Goal: Navigation & Orientation: Understand site structure

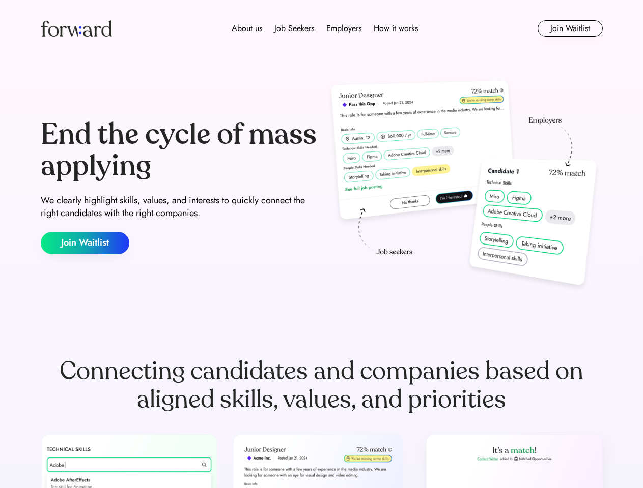
click at [321, 244] on div "End the cycle of mass applying We clearly highlight skills, values, and interes…" at bounding box center [322, 186] width 562 height 219
click at [322, 28] on div "About us Job Seekers Employers How it works" at bounding box center [324, 28] width 401 height 12
click at [76, 28] on img at bounding box center [76, 28] width 71 height 16
click at [325, 28] on div "About us Job Seekers Employers How it works" at bounding box center [324, 28] width 401 height 12
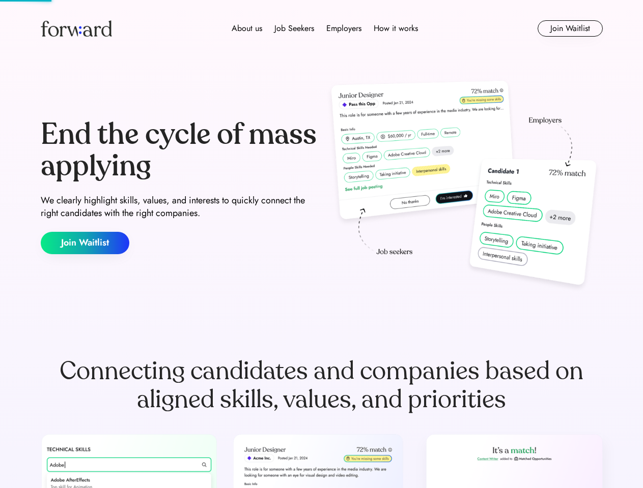
click at [247, 28] on div "About us" at bounding box center [247, 28] width 31 height 12
click at [294, 28] on div "Job Seekers" at bounding box center [294, 28] width 40 height 12
click at [343, 28] on div "Employers" at bounding box center [343, 28] width 35 height 12
click at [395, 28] on div "How it works" at bounding box center [395, 28] width 44 height 12
click at [569, 28] on button "Join Waitlist" at bounding box center [569, 28] width 65 height 16
